Goal: Navigation & Orientation: Find specific page/section

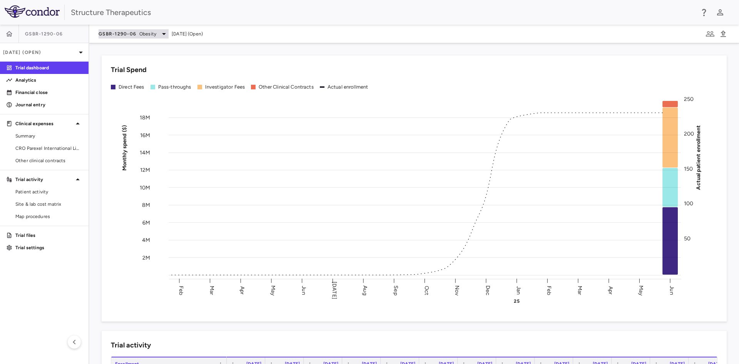
click at [164, 35] on icon at bounding box center [163, 33] width 9 height 9
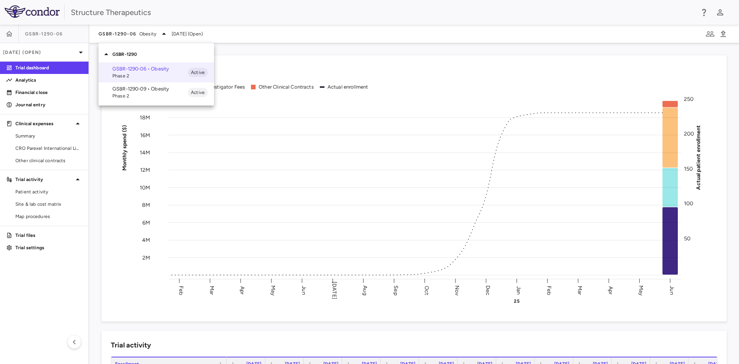
click at [154, 88] on p "GSBR-1290-09 • Obesity" at bounding box center [149, 88] width 75 height 7
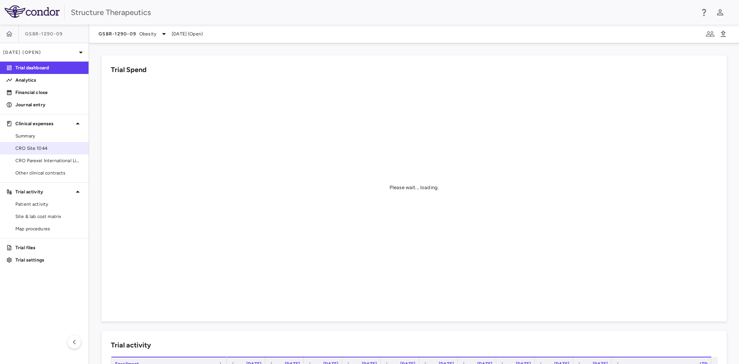
click at [47, 149] on span "CRO Site 1044" at bounding box center [48, 148] width 67 height 7
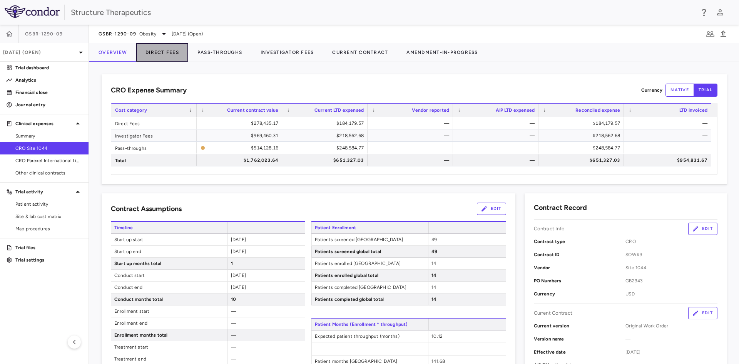
click at [166, 52] on button "Direct Fees" at bounding box center [162, 52] width 52 height 18
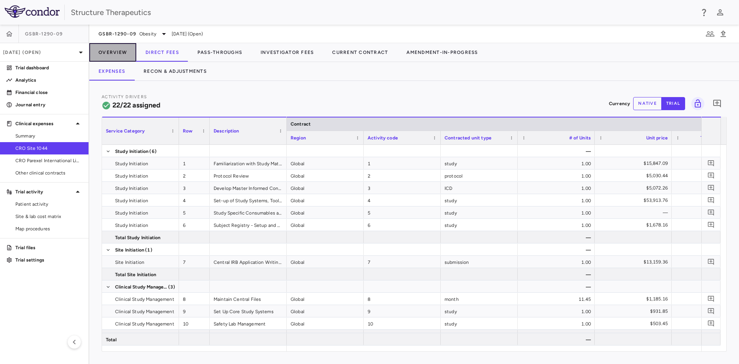
click at [115, 50] on button "Overview" at bounding box center [112, 52] width 47 height 18
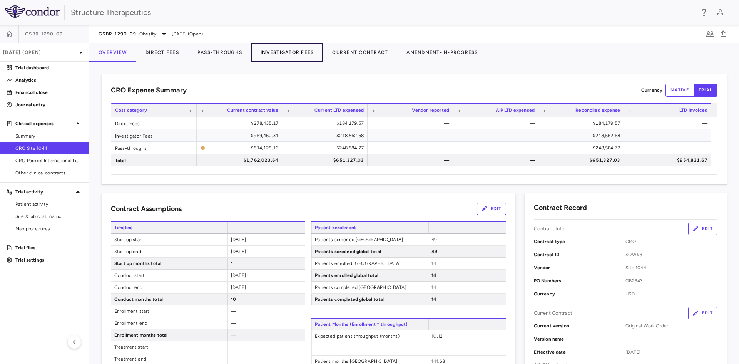
click at [268, 53] on button "Investigator Fees" at bounding box center [287, 52] width 72 height 18
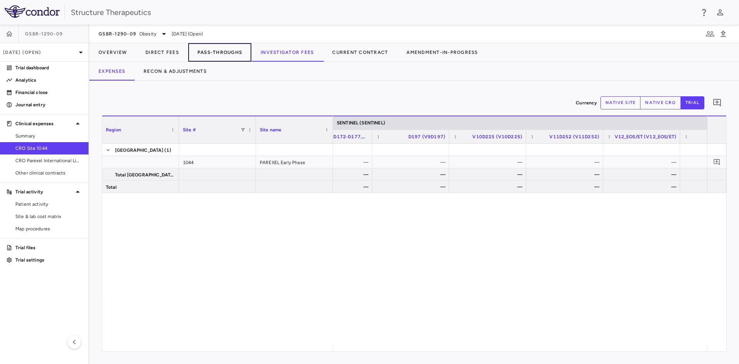
click at [215, 52] on button "Pass-Throughs" at bounding box center [219, 52] width 63 height 18
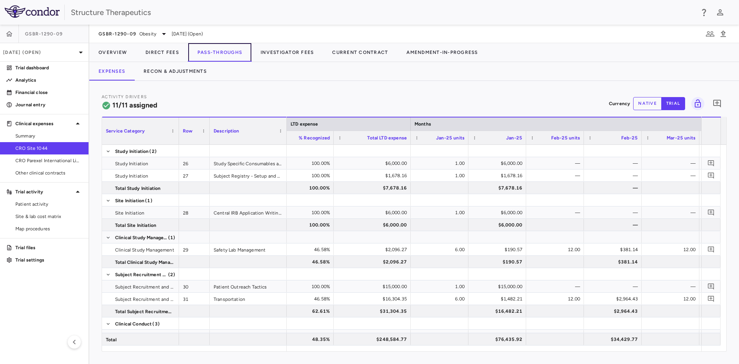
scroll to position [0, 999]
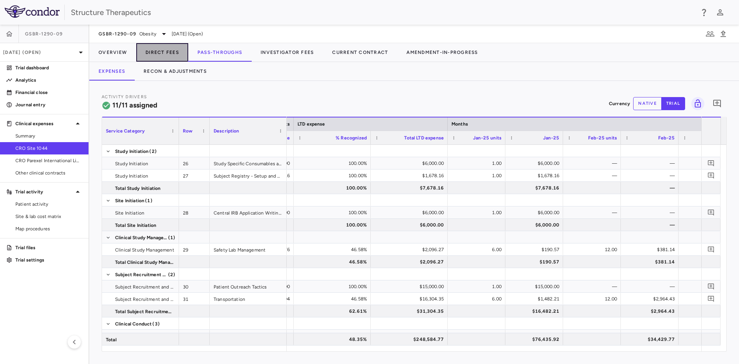
click at [168, 51] on button "Direct Fees" at bounding box center [162, 52] width 52 height 18
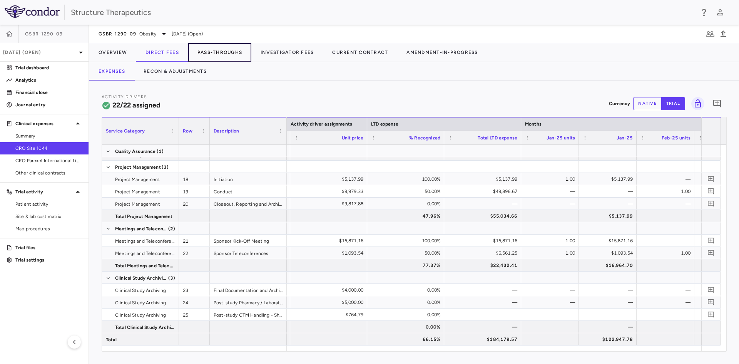
click at [216, 48] on button "Pass-Throughs" at bounding box center [219, 52] width 63 height 18
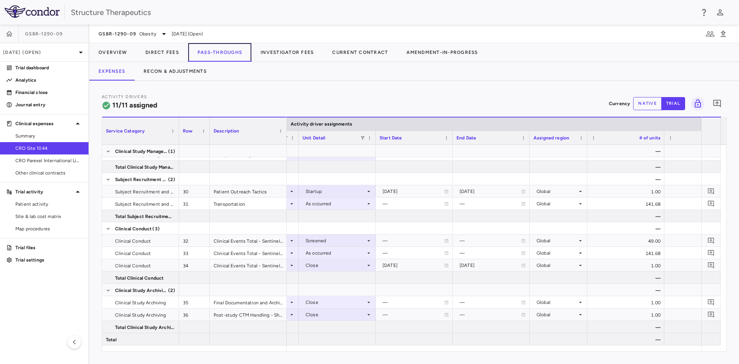
scroll to position [0, 416]
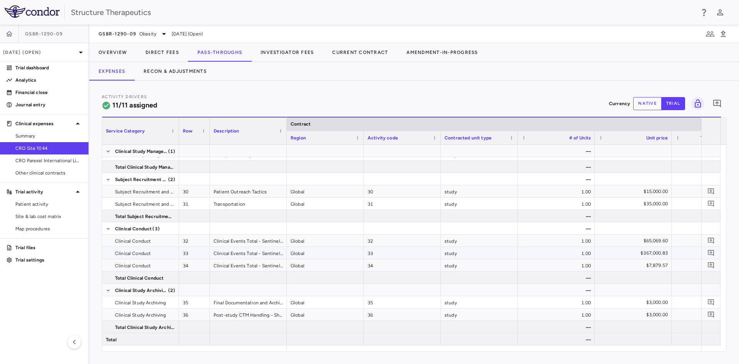
click at [265, 255] on div "Clinical Events Total - Sentinel - Treatment" at bounding box center [248, 253] width 77 height 12
click at [281, 254] on div "Clinical Events Total - Sentinel - Treatment" at bounding box center [248, 253] width 77 height 12
click at [279, 254] on div "Clinical Events Total - Sentinel - Treatment" at bounding box center [248, 253] width 77 height 12
click at [285, 141] on div at bounding box center [286, 130] width 3 height 27
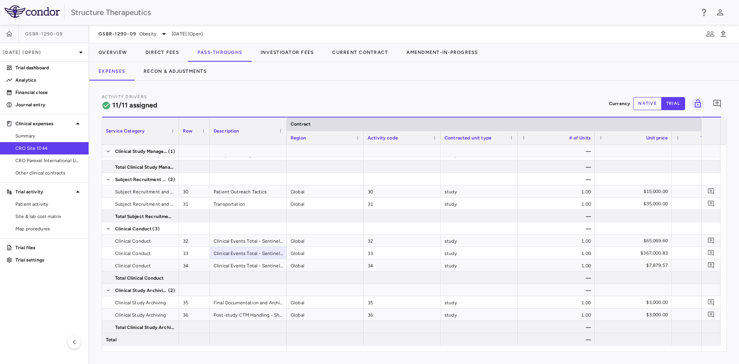
click at [285, 141] on div at bounding box center [286, 130] width 3 height 27
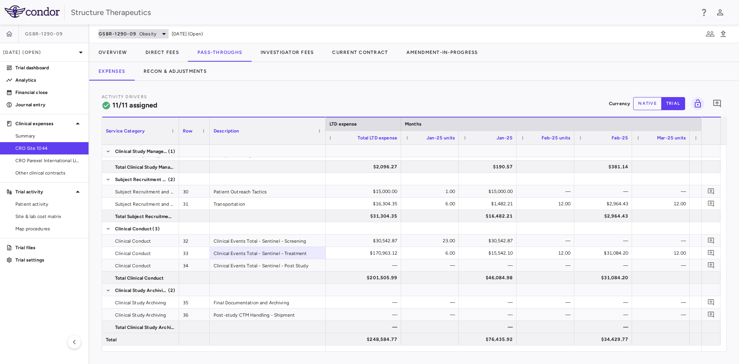
click at [163, 34] on icon at bounding box center [164, 34] width 4 height 2
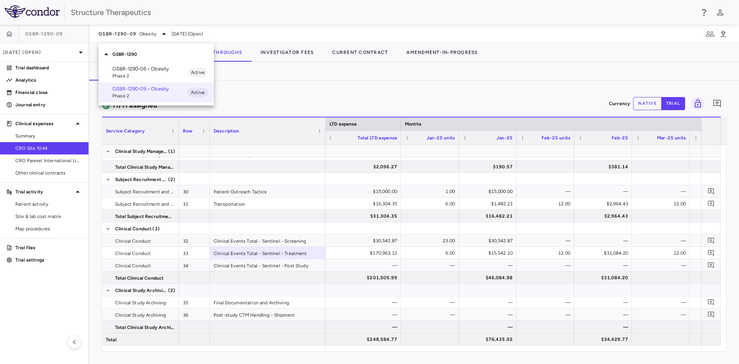
click at [158, 74] on span "Phase 2" at bounding box center [149, 75] width 75 height 7
